Goal: Navigation & Orientation: Find specific page/section

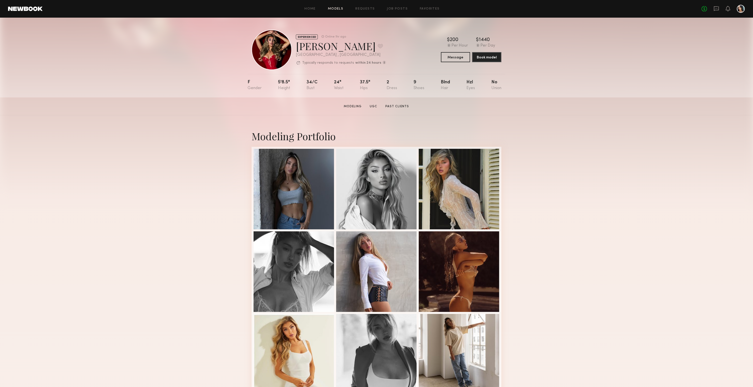
click at [335, 8] on link "Models" at bounding box center [335, 8] width 15 height 3
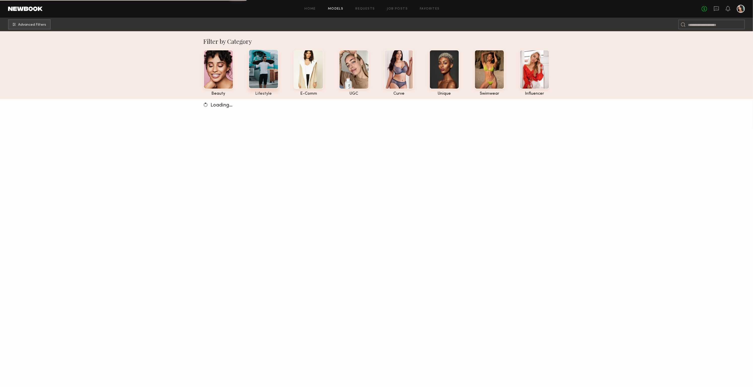
click at [263, 64] on div at bounding box center [263, 68] width 30 height 39
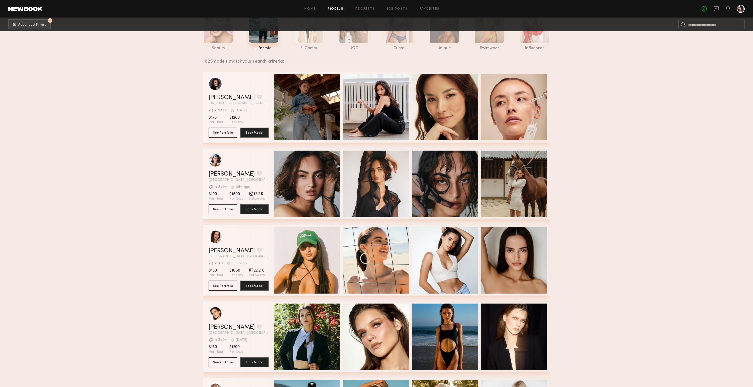
scroll to position [189, 0]
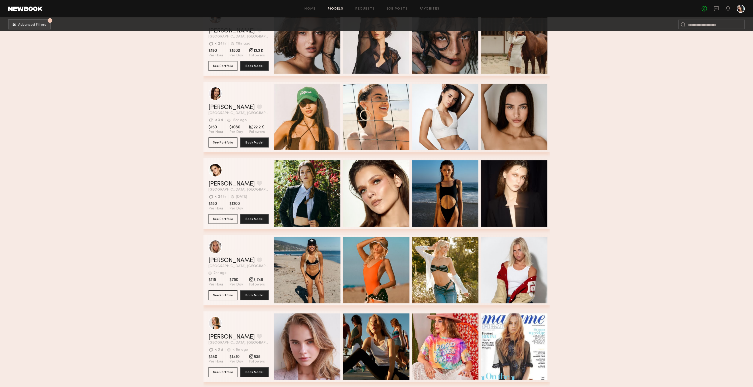
click at [613, 152] on section "Filter by Category beauty lifestyle e-comm UGC curve unique swimwear influencer…" at bounding box center [376, 344] width 753 height 1005
click at [624, 162] on section "Filter by Category beauty lifestyle e-comm UGC curve unique swimwear influencer…" at bounding box center [376, 344] width 753 height 1005
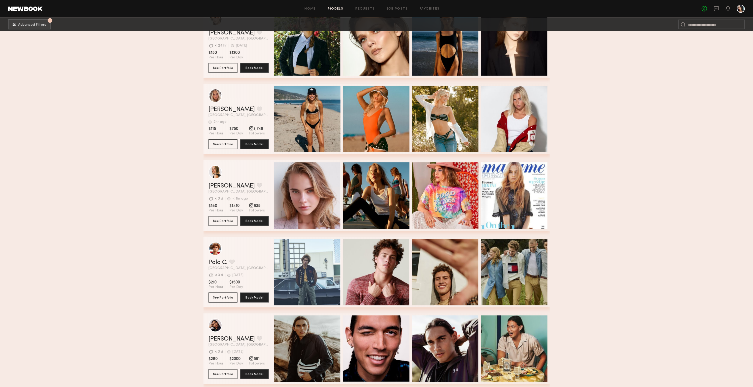
click at [612, 154] on section "Filter by Category beauty lifestyle e-comm UGC curve unique swimwear influencer…" at bounding box center [376, 193] width 753 height 1005
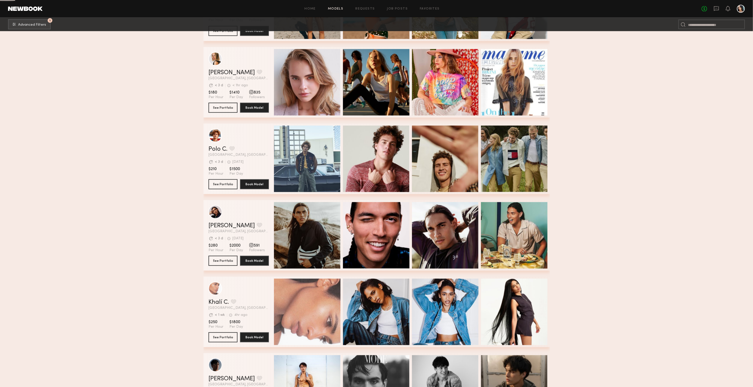
click at [612, 154] on html "Home Models Requests Job Posts Favorites Sign Out No fees up to $5,000 1 Advanc…" at bounding box center [376, 71] width 753 height 1049
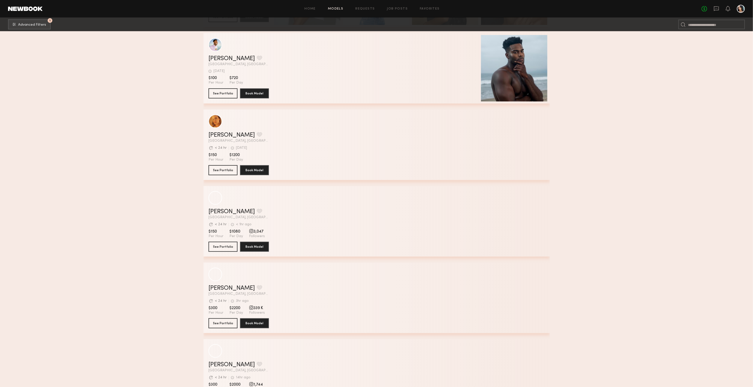
scroll to position [5670, 0]
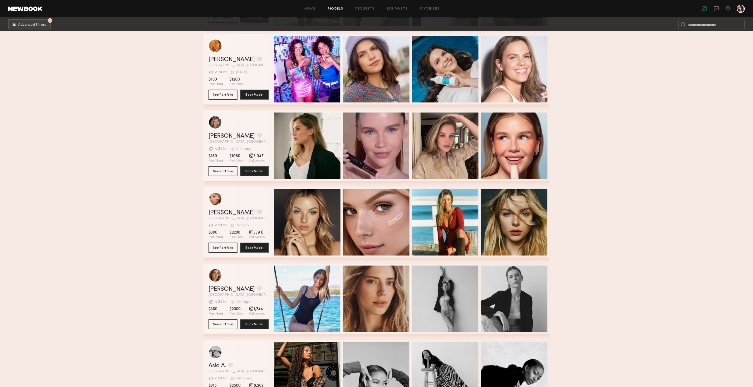
click at [231, 214] on link "[PERSON_NAME]" at bounding box center [231, 213] width 46 height 6
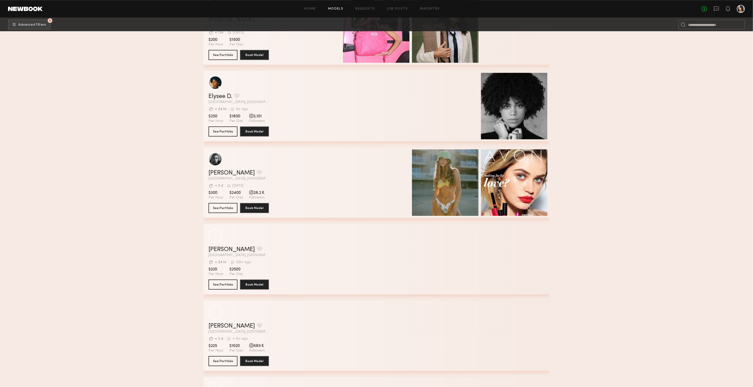
scroll to position [9344, 0]
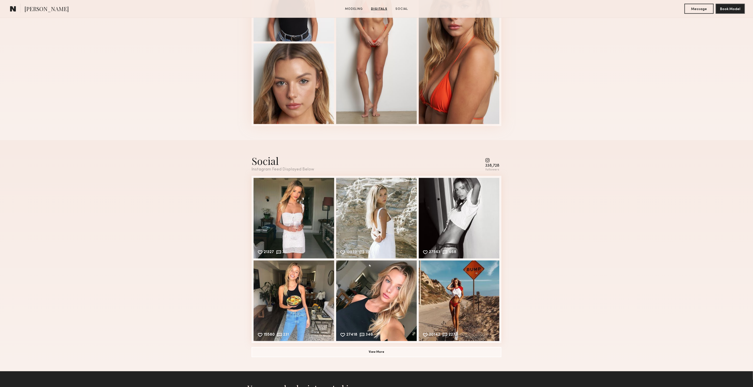
scroll to position [642, 0]
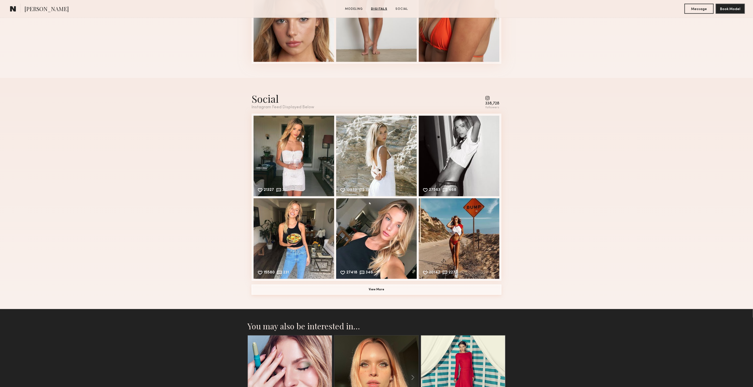
click at [431, 295] on button "View More" at bounding box center [376, 290] width 250 height 10
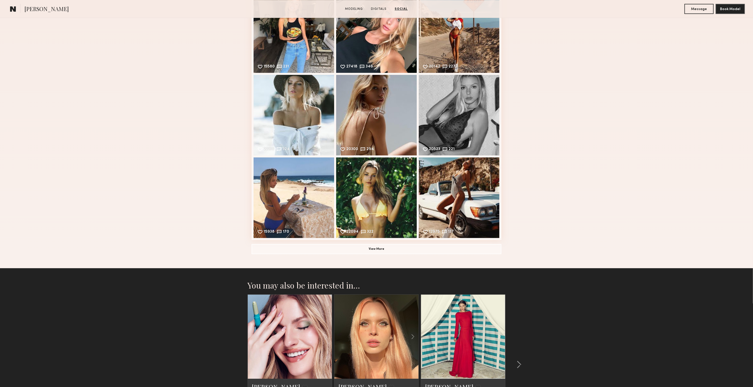
scroll to position [935, 0]
